Goal: Task Accomplishment & Management: Complete application form

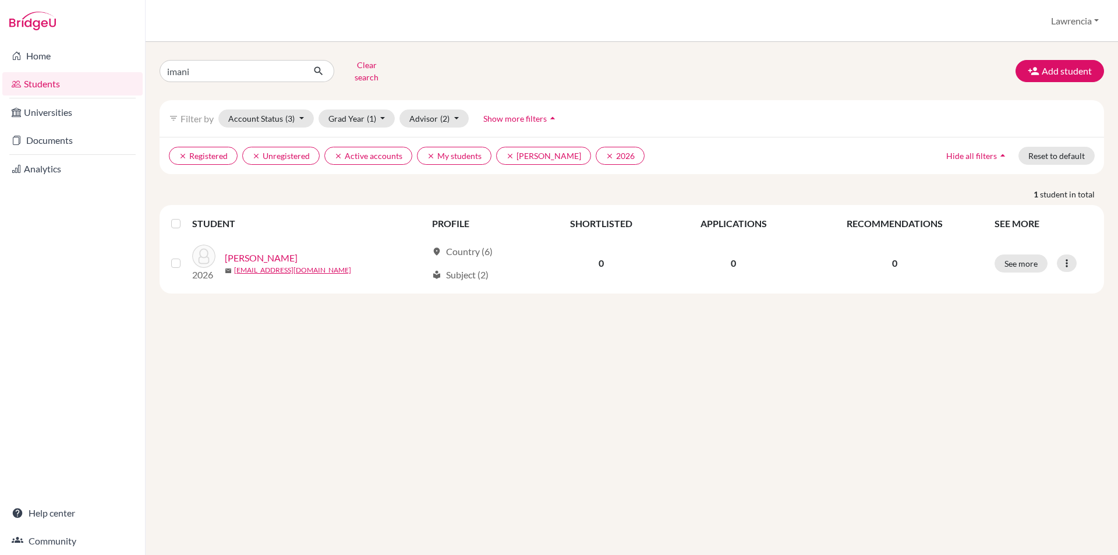
click at [229, 68] on input "imani" at bounding box center [232, 71] width 144 height 22
type input "i"
type input "[PERSON_NAME]"
click button "submit" at bounding box center [318, 71] width 31 height 22
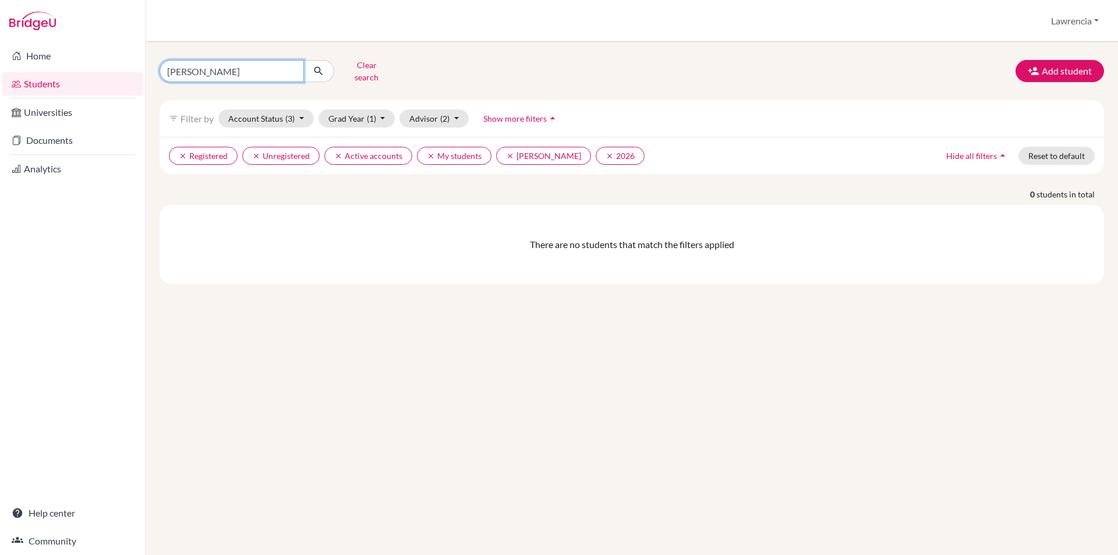
click at [254, 73] on input "[PERSON_NAME]" at bounding box center [232, 71] width 144 height 22
type input "Y"
type input "ZONGO"
click button "submit" at bounding box center [318, 71] width 31 height 22
click at [230, 70] on input "ZONGO" at bounding box center [232, 71] width 144 height 22
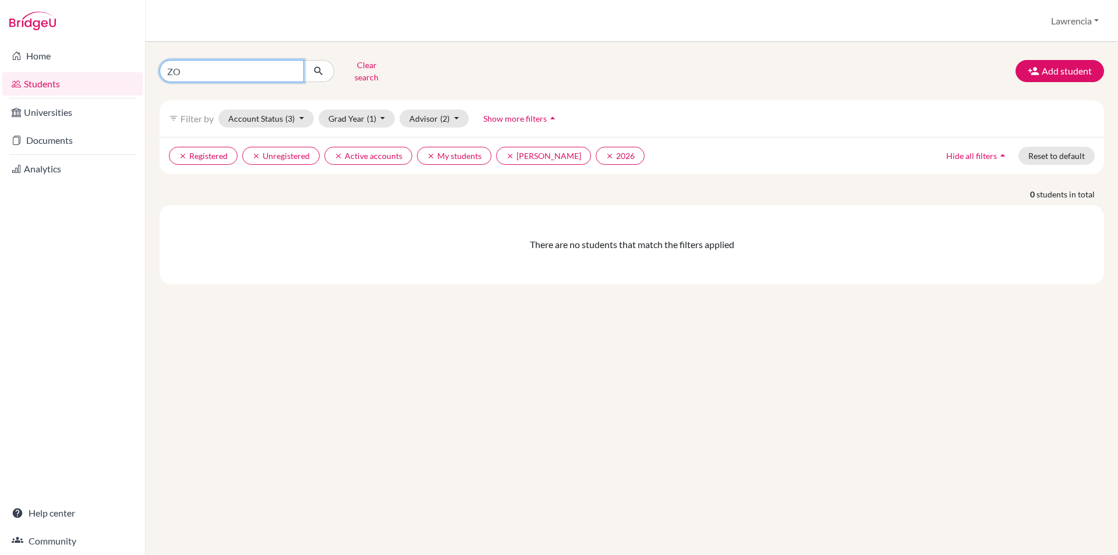
type input "Z"
click at [1071, 69] on button "Add student" at bounding box center [1060, 71] width 89 height 22
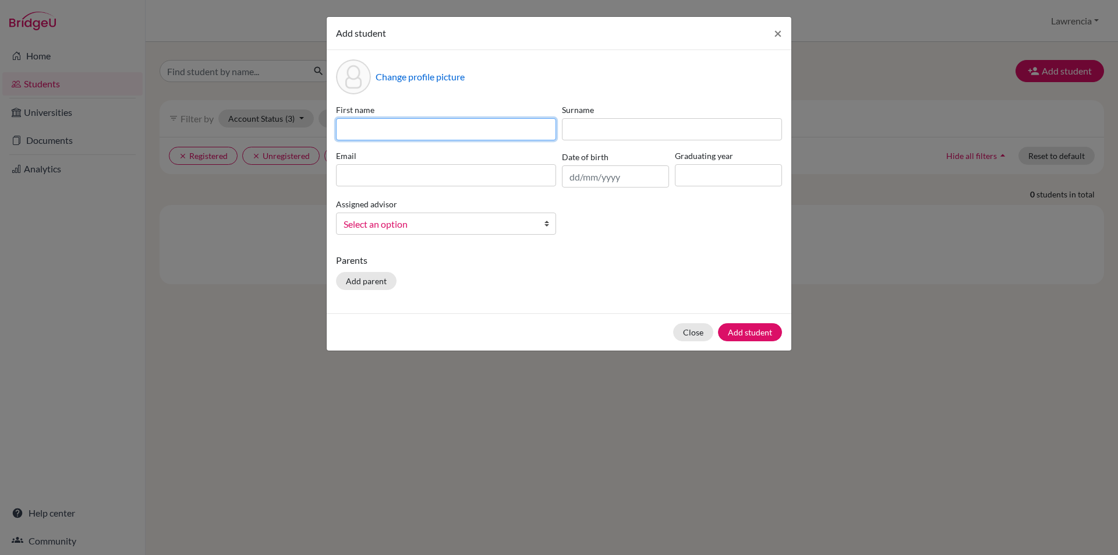
click at [489, 125] on input at bounding box center [446, 129] width 220 height 22
type input "[PERSON_NAME]"
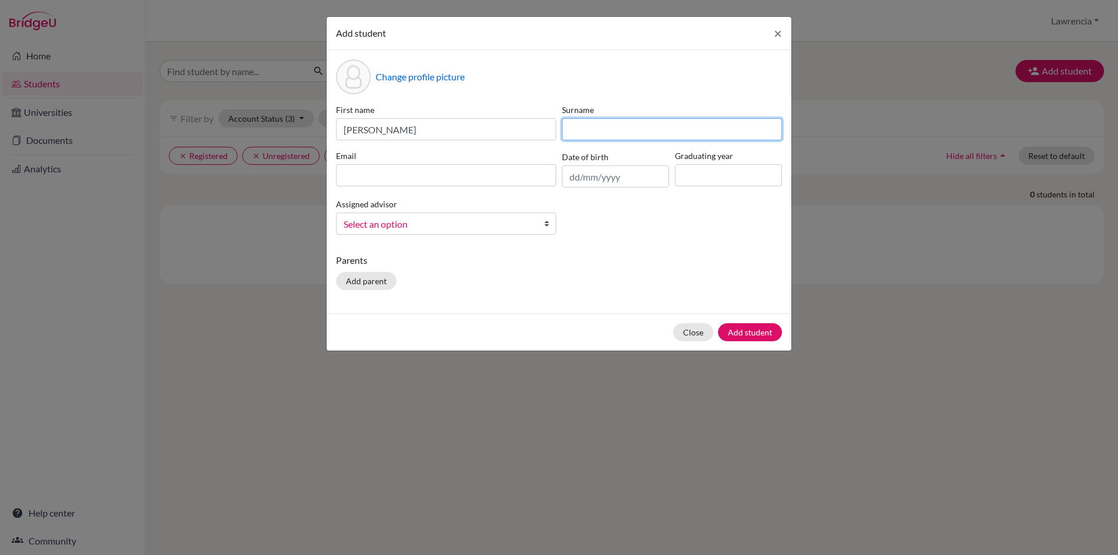
drag, startPoint x: 592, startPoint y: 128, endPoint x: 590, endPoint y: 155, distance: 27.4
click at [590, 155] on div "First name [PERSON_NAME] Email Date of birth Graduating year Assigned advisor […" at bounding box center [559, 174] width 452 height 140
type input "ZONGO"
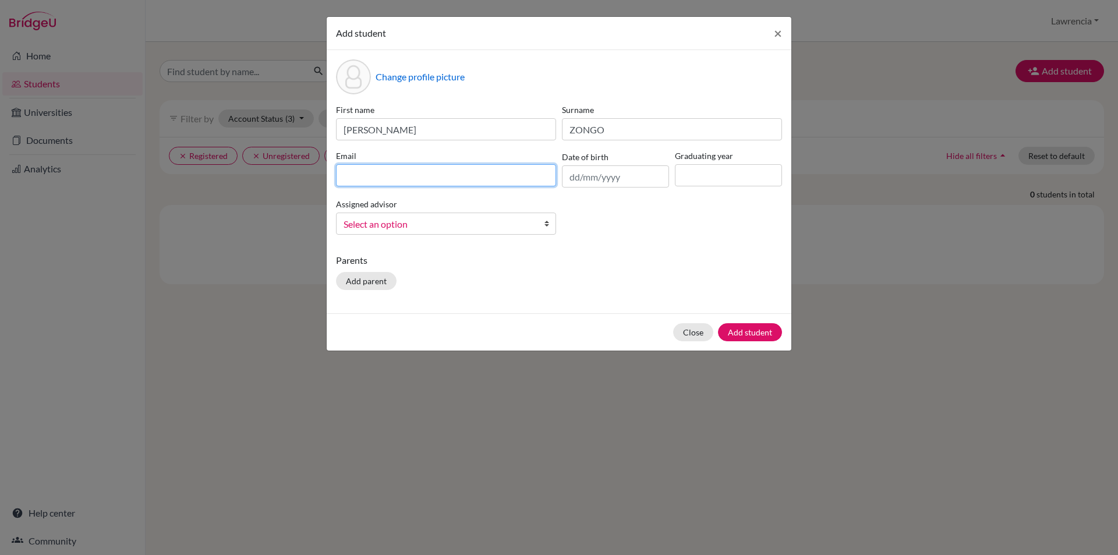
click at [448, 179] on input at bounding box center [446, 175] width 220 height 22
type input "[PERSON_NAME][EMAIL_ADDRESS][DOMAIN_NAME]"
click at [549, 227] on b at bounding box center [550, 223] width 12 height 21
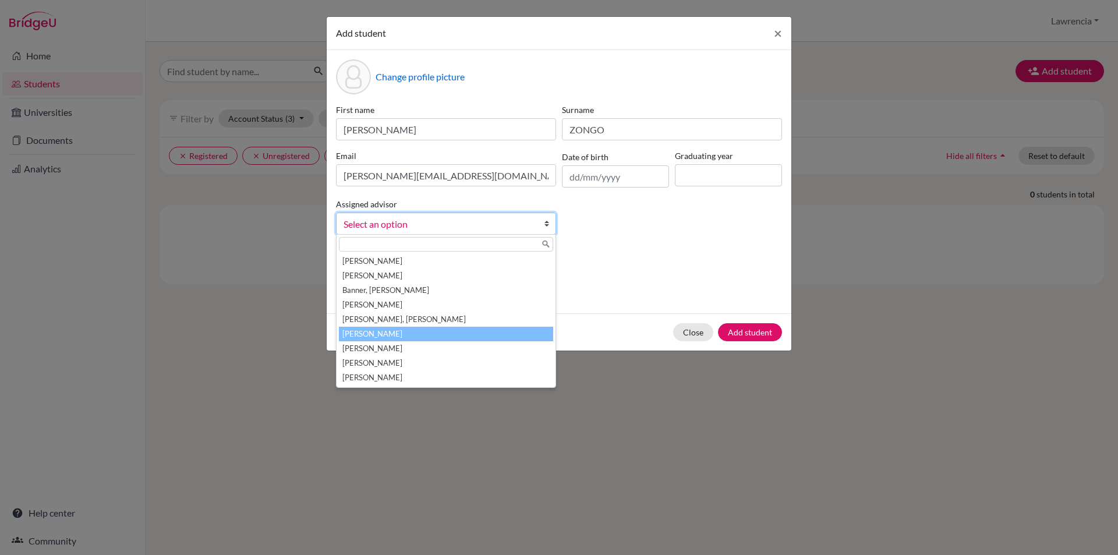
click at [443, 336] on li "[PERSON_NAME]" at bounding box center [446, 334] width 214 height 15
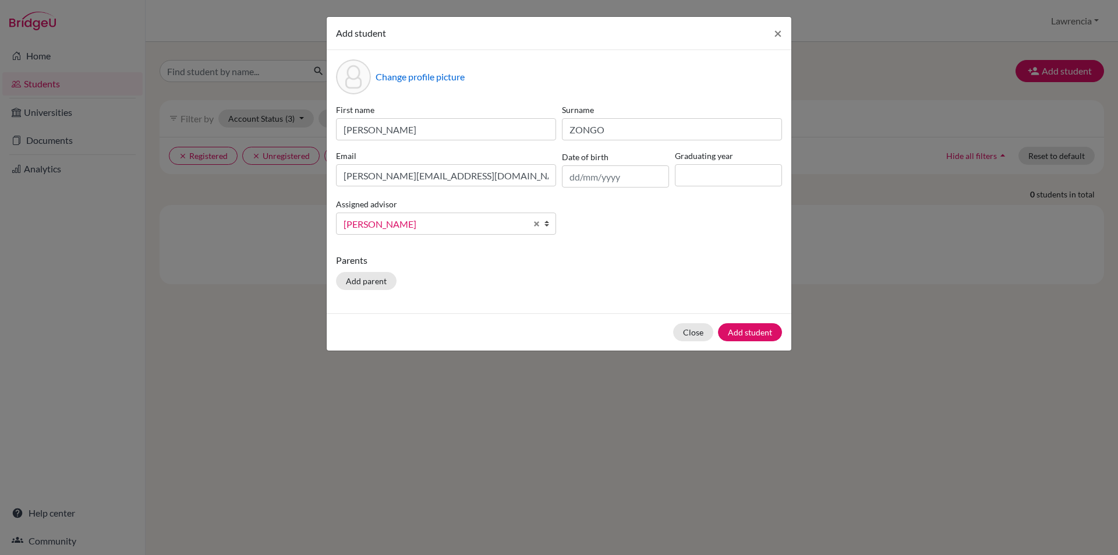
click at [549, 224] on b at bounding box center [550, 223] width 12 height 21
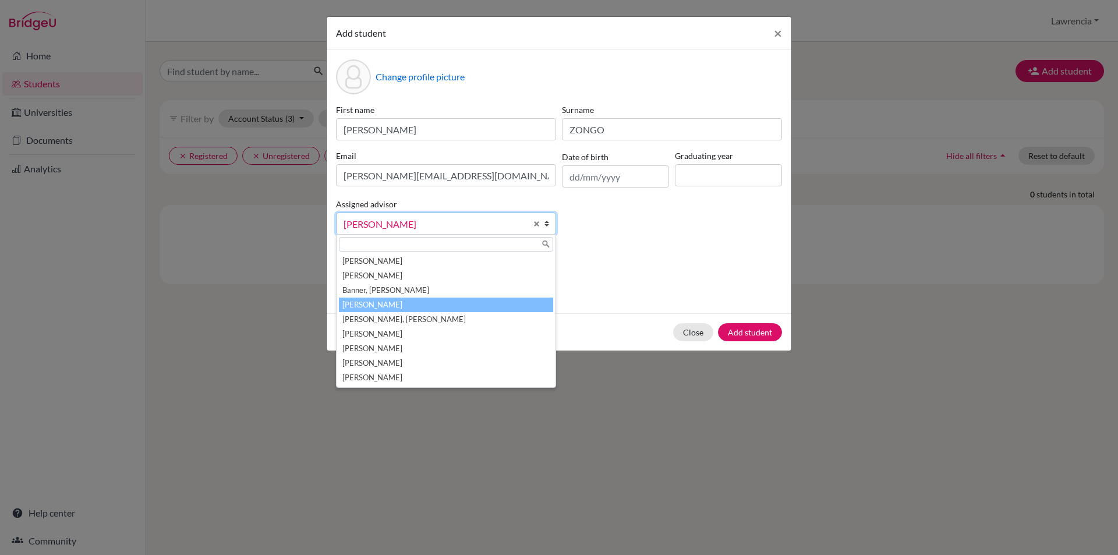
click at [507, 307] on li "[PERSON_NAME]" at bounding box center [446, 305] width 214 height 15
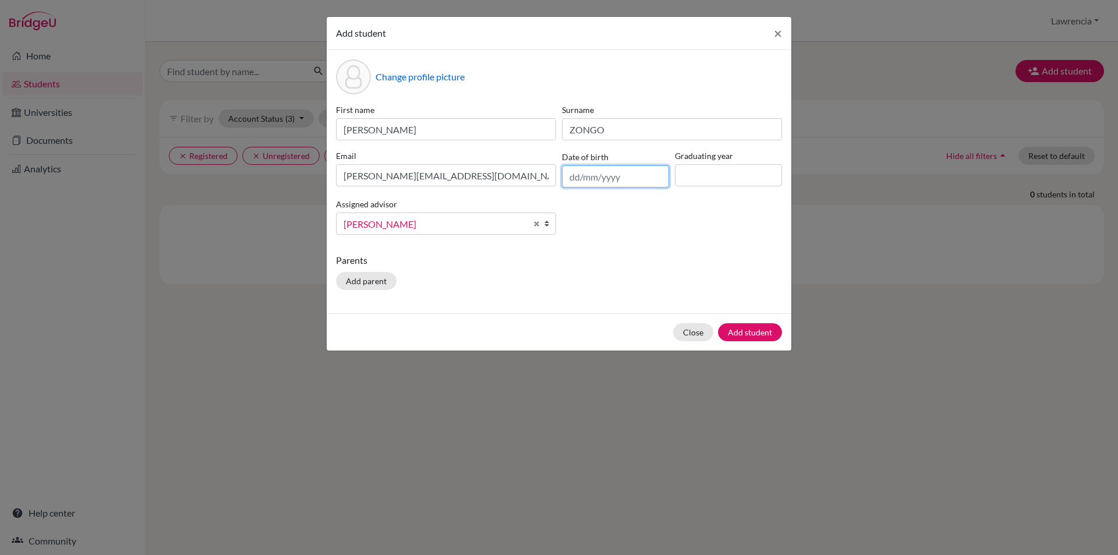
click at [624, 181] on input "text" at bounding box center [615, 176] width 107 height 22
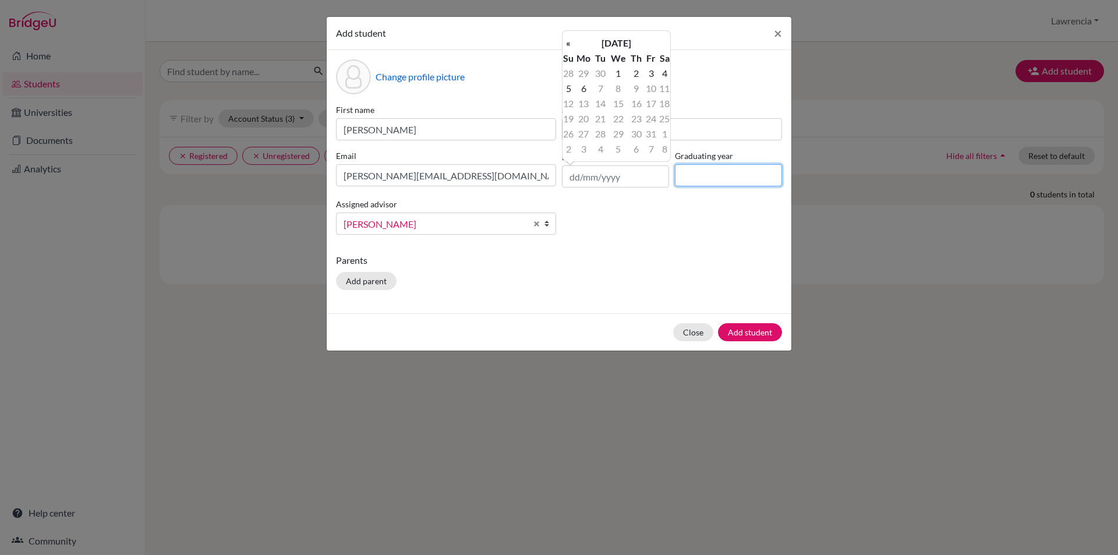
click at [728, 167] on input at bounding box center [728, 175] width 107 height 22
type input "2026"
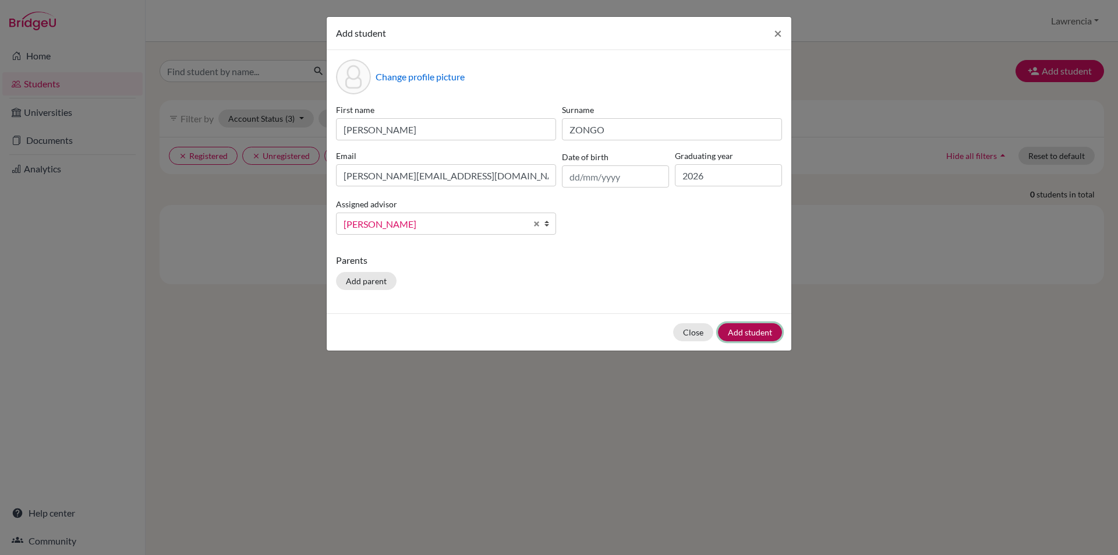
click at [756, 333] on button "Add student" at bounding box center [750, 332] width 64 height 18
